Goal: Find specific page/section

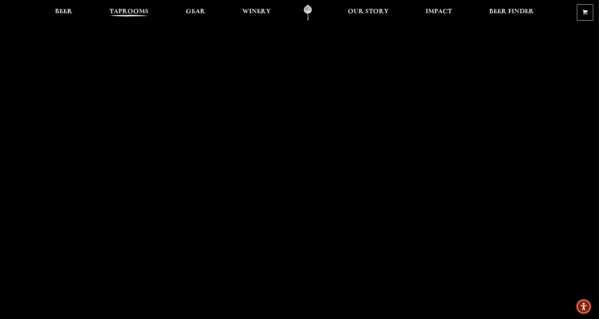
click at [128, 15] on span "Taprooms" at bounding box center [128, 12] width 39 height 6
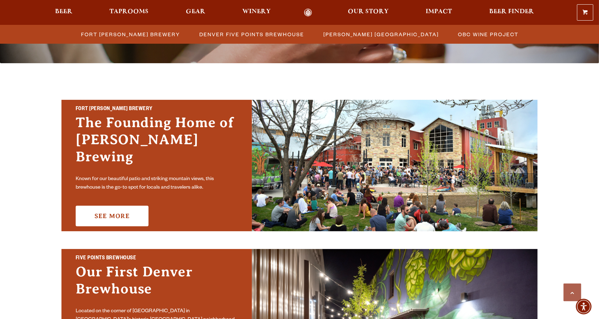
scroll to position [236, 0]
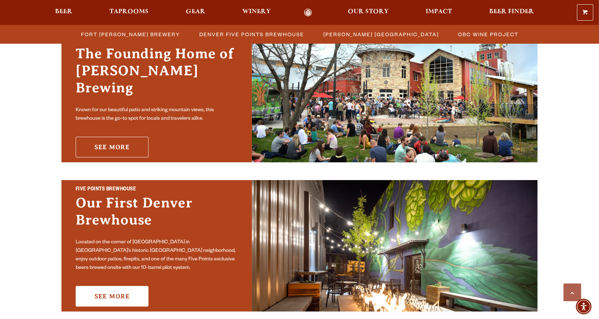
click at [108, 141] on link "See More" at bounding box center [112, 147] width 73 height 21
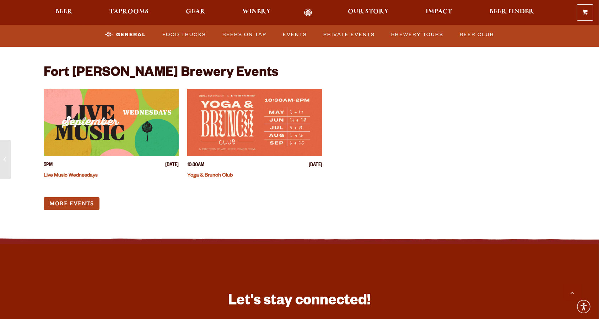
scroll to position [2894, 0]
